Goal: Task Accomplishment & Management: Use online tool/utility

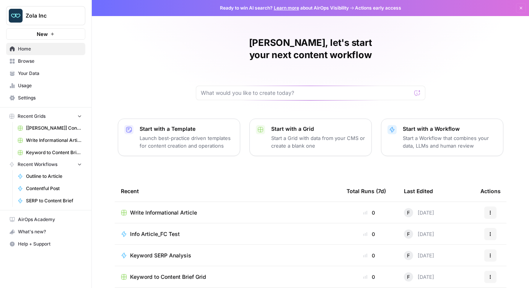
click at [48, 127] on span "[[PERSON_NAME]] Content Creation" at bounding box center [54, 128] width 56 height 7
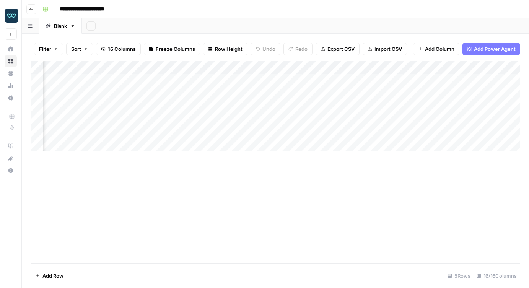
scroll to position [0, 507]
click at [144, 105] on div "Add Column" at bounding box center [275, 106] width 489 height 90
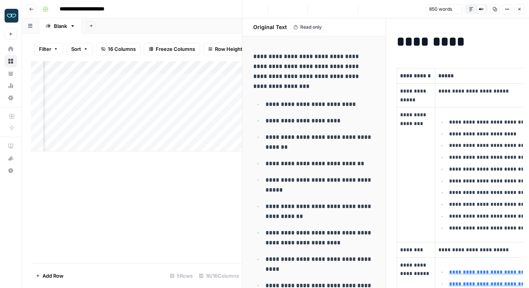
click at [132, 180] on div "Add Column" at bounding box center [136, 162] width 211 height 202
click at [144, 93] on div "Add Column" at bounding box center [136, 106] width 211 height 90
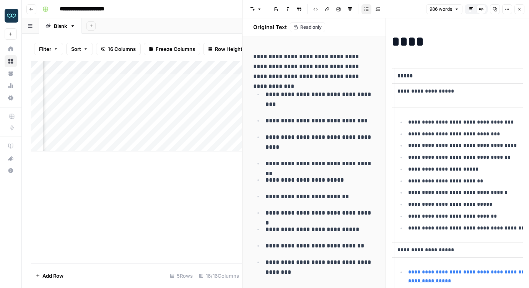
scroll to position [0, 42]
click at [142, 216] on div "Add Column" at bounding box center [136, 162] width 211 height 202
click at [167, 92] on div "Add Column" at bounding box center [136, 106] width 211 height 90
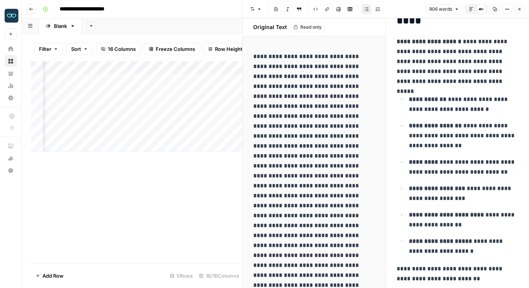
scroll to position [907, 0]
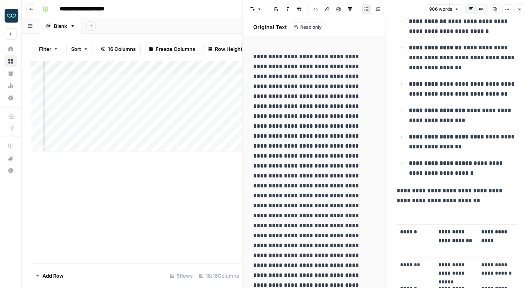
click at [494, 7] on icon "button" at bounding box center [495, 9] width 4 height 4
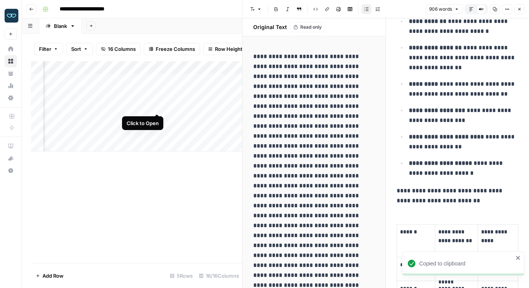
click at [157, 106] on div "Add Column" at bounding box center [136, 106] width 211 height 90
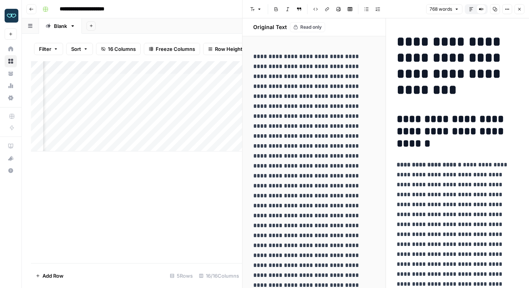
scroll to position [0, 351]
click at [148, 170] on div "Add Column" at bounding box center [136, 162] width 211 height 202
click at [221, 132] on div "Add Column" at bounding box center [136, 106] width 211 height 90
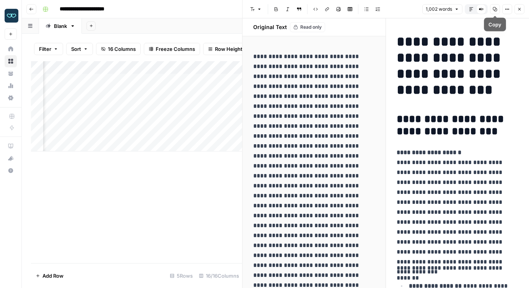
click at [495, 8] on icon "button" at bounding box center [495, 9] width 5 height 5
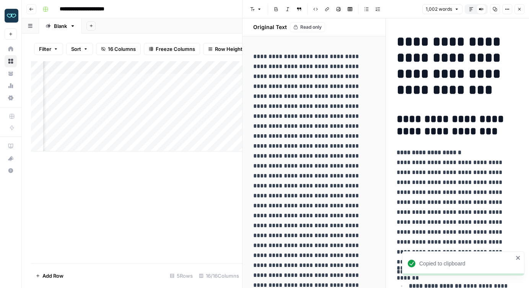
click at [520, 8] on icon "button" at bounding box center [520, 9] width 5 height 5
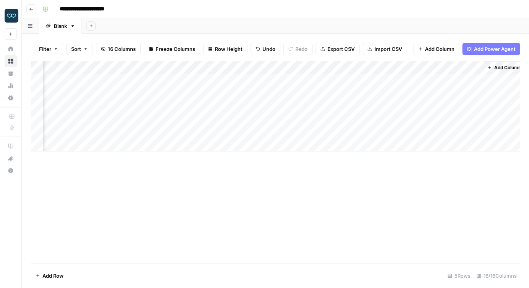
scroll to position [0, 733]
